Goal: Entertainment & Leisure: Consume media (video, audio)

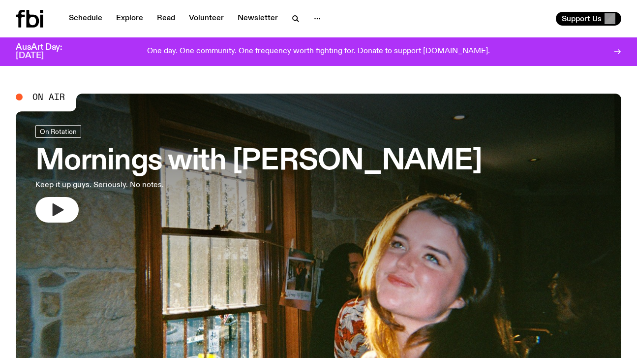
click at [66, 210] on button "button" at bounding box center [56, 210] width 43 height 26
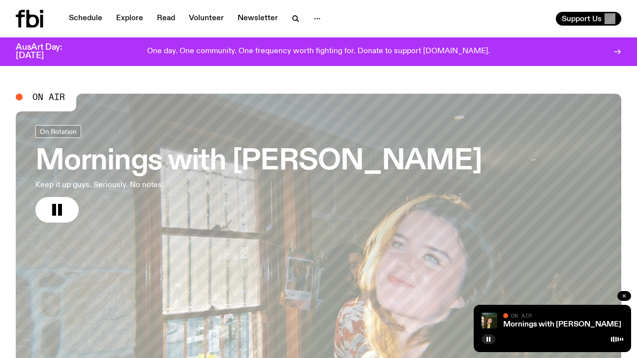
click at [624, 297] on icon "button" at bounding box center [624, 296] width 6 height 6
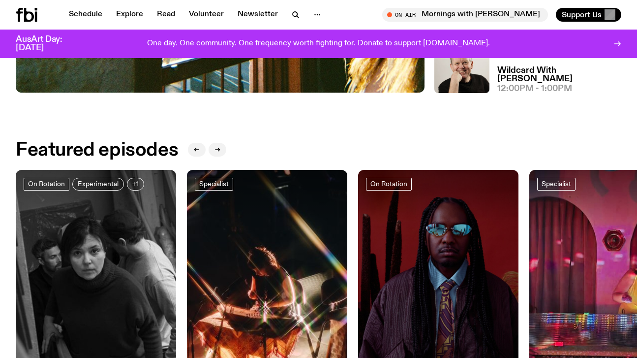
scroll to position [325, 0]
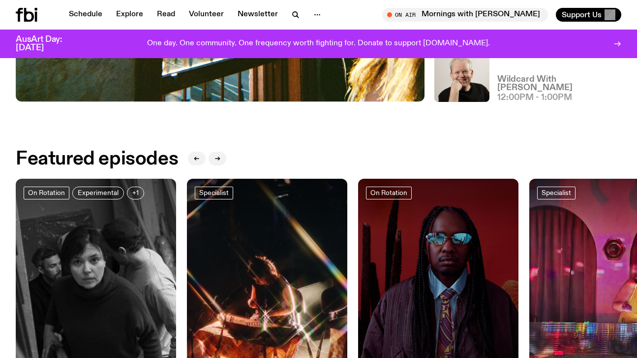
click at [520, 91] on h3 "Wildcard With [PERSON_NAME]" at bounding box center [559, 83] width 124 height 17
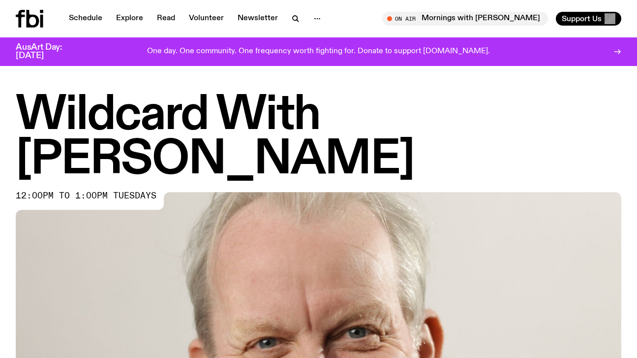
click at [25, 23] on icon at bounding box center [30, 19] width 28 height 18
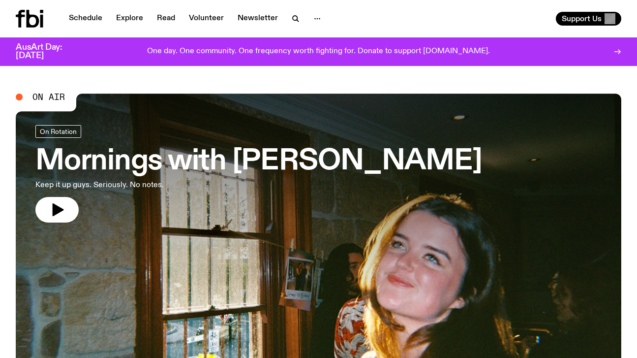
click at [43, 98] on span "On Air" at bounding box center [48, 96] width 32 height 9
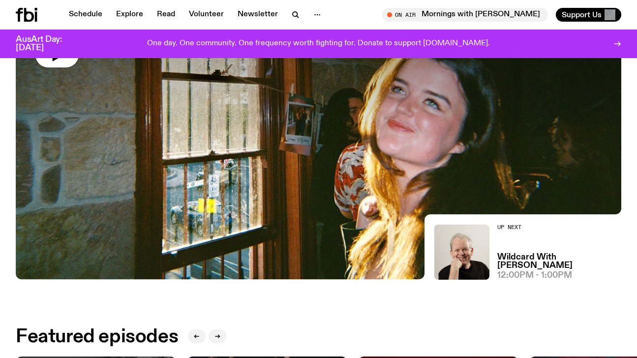
scroll to position [148, 0]
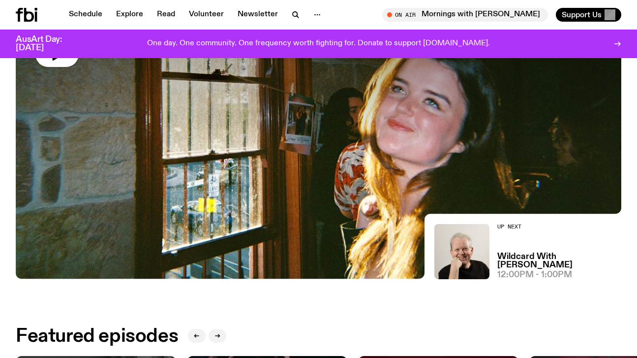
click at [522, 275] on span "12:00pm - 1:00pm" at bounding box center [534, 275] width 75 height 8
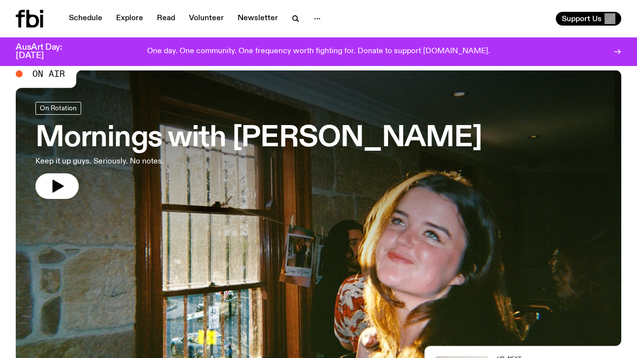
scroll to position [0, 0]
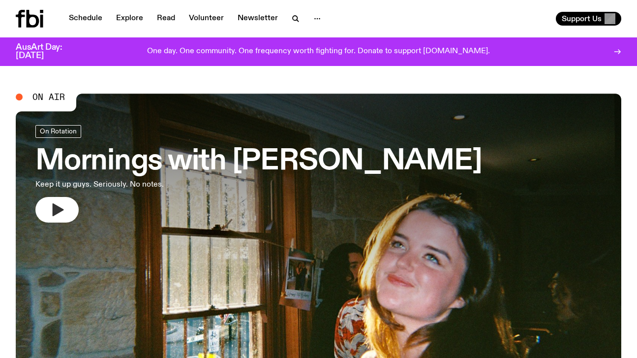
click at [57, 207] on icon "button" at bounding box center [58, 209] width 11 height 13
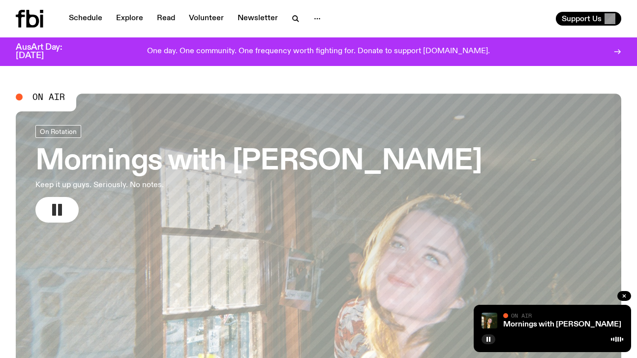
click at [62, 213] on rect "button" at bounding box center [60, 210] width 4 height 12
